Goal: Transaction & Acquisition: Subscribe to service/newsletter

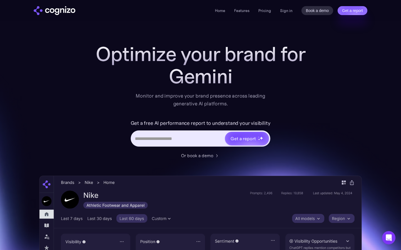
click at [311, 106] on div "Optimize your brand for Gemini Monitor and improve your brand presence across l…" at bounding box center [200, 75] width 223 height 65
click at [199, 135] on input "Hero URL Input Form" at bounding box center [178, 138] width 93 height 11
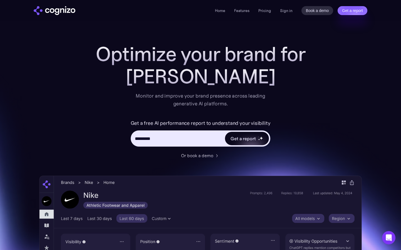
type input "**********"
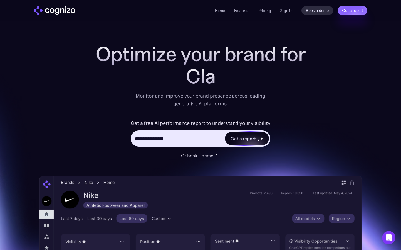
click at [244, 140] on div "Get a report" at bounding box center [243, 138] width 25 height 7
type input "**********"
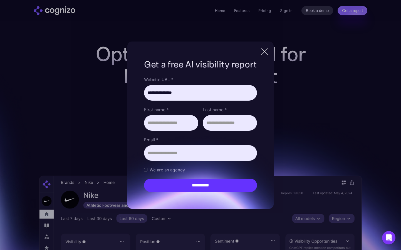
click at [264, 53] on div at bounding box center [264, 51] width 9 height 10
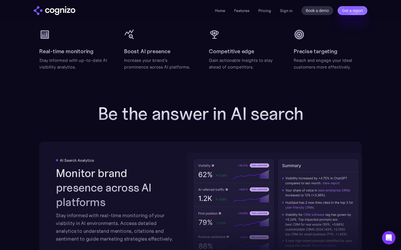
scroll to position [1010, 0]
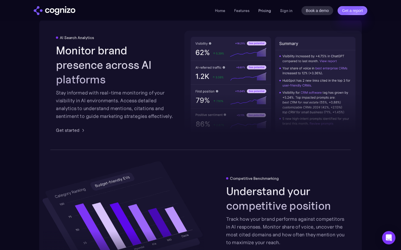
click at [265, 11] on link "Pricing" at bounding box center [264, 10] width 13 height 5
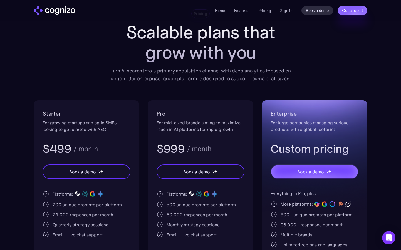
scroll to position [48, 0]
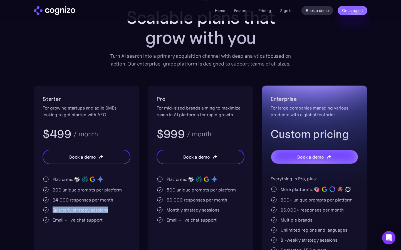
drag, startPoint x: 98, startPoint y: 210, endPoint x: 73, endPoint y: 205, distance: 25.2
click at [73, 205] on div "Platforms: 200 unique prompts per platform 24,000 responses per month Quarterly…" at bounding box center [87, 199] width 88 height 48
click at [90, 209] on div "Quarterly strategy sessions" at bounding box center [81, 209] width 56 height 7
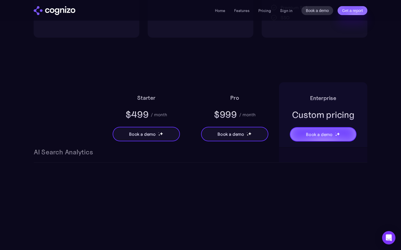
scroll to position [342, 0]
